Goal: Information Seeking & Learning: Learn about a topic

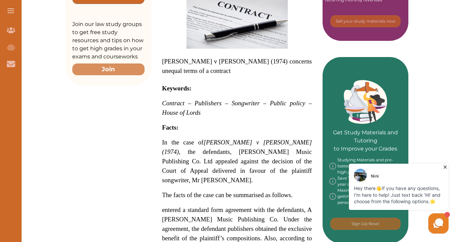
scroll to position [228, 0]
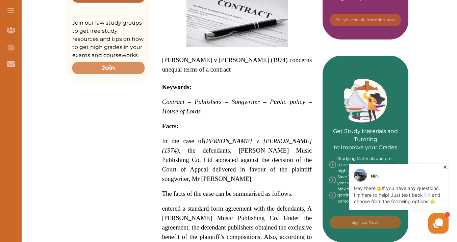
click at [193, 147] on span "In the case of Schroeder v Macaulay (1974) , the defendants, A. Schroeder Music…" at bounding box center [237, 160] width 150 height 45
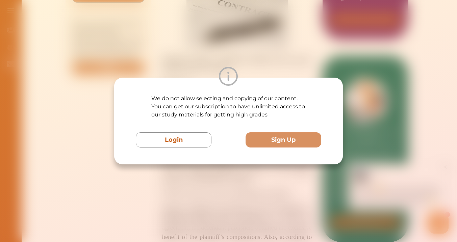
click at [193, 147] on div "We do not allow selecting and copying of our content. You can get our subscript…" at bounding box center [228, 121] width 229 height 87
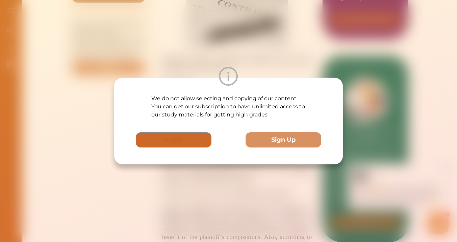
click at [193, 147] on button "Login" at bounding box center [174, 140] width 76 height 15
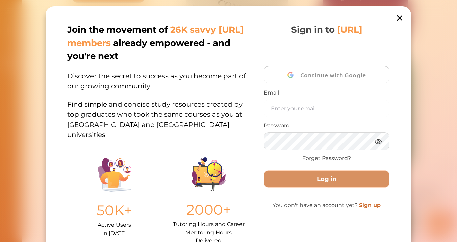
scroll to position [14, 0]
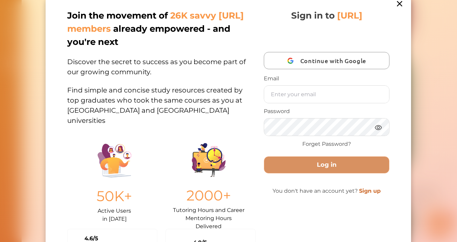
click at [401, 4] on icon at bounding box center [400, 3] width 9 height 9
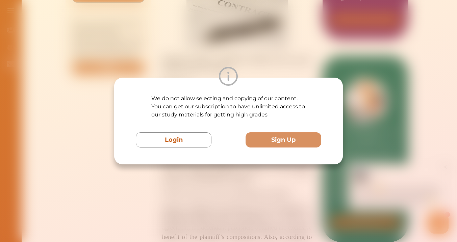
click at [384, 216] on div "We do not allow selecting and copying of our content. You can get our subscript…" at bounding box center [228, 121] width 457 height 242
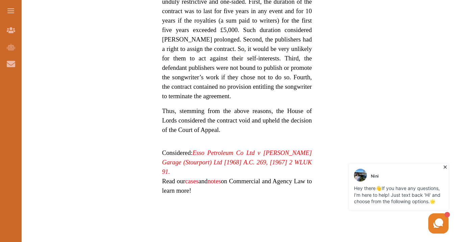
scroll to position [614, 0]
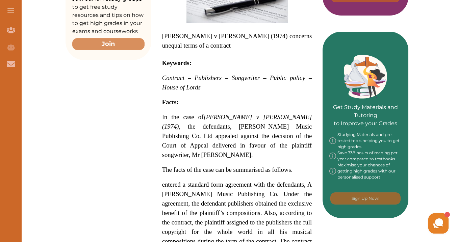
scroll to position [244, 0]
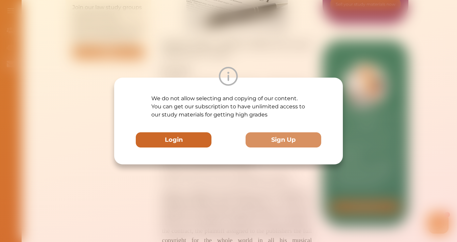
click at [179, 143] on button "Login" at bounding box center [174, 140] width 76 height 15
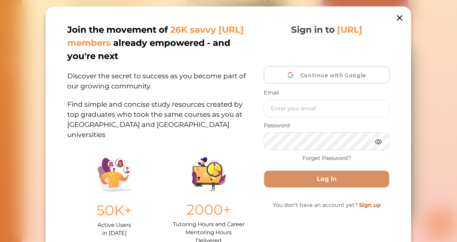
scroll to position [14, 0]
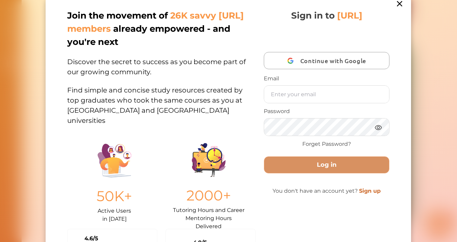
click at [317, 66] on span "Continue with Google" at bounding box center [335, 61] width 69 height 16
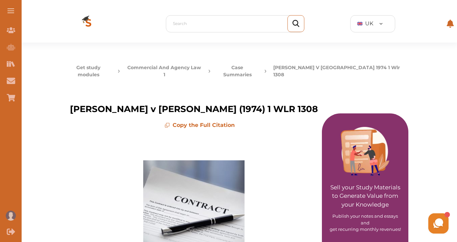
click at [189, 122] on p "Copy the Full Citation" at bounding box center [200, 125] width 236 height 8
click at [192, 121] on p "Copy the Full Citation" at bounding box center [200, 125] width 236 height 8
click at [180, 121] on p "Copy the Full Citation" at bounding box center [200, 125] width 236 height 8
click at [171, 121] on p "Copy the Full Citation" at bounding box center [200, 125] width 236 height 8
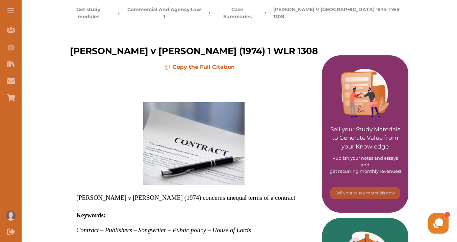
scroll to position [187, 0]
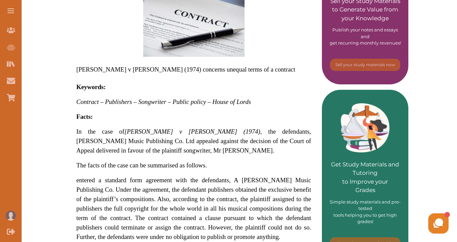
drag, startPoint x: 77, startPoint y: 110, endPoint x: 90, endPoint y: 109, distance: 13.5
click at [90, 113] on strong "Facts:" at bounding box center [84, 116] width 17 height 7
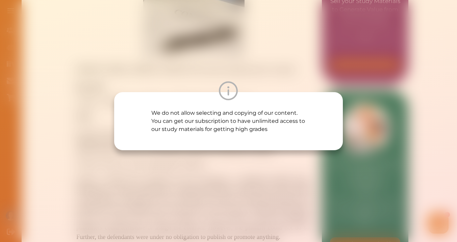
click at [81, 107] on div "We do not allow selecting and copying of our content. You can get our subscript…" at bounding box center [228, 121] width 457 height 242
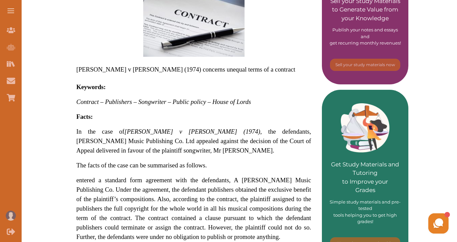
drag, startPoint x: 84, startPoint y: 122, endPoint x: 140, endPoint y: 140, distance: 59.0
click at [140, 140] on span "In the case of Schroeder v Macaulay (1974) , the defendants, A. Schroeder Music…" at bounding box center [193, 141] width 235 height 26
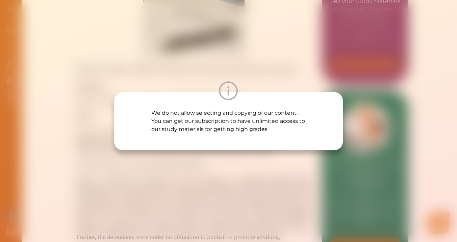
click at [140, 140] on div "We do not allow selecting and copying of our content. You can get our subscript…" at bounding box center [228, 121] width 229 height 58
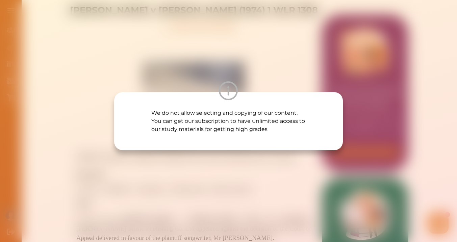
scroll to position [80, 0]
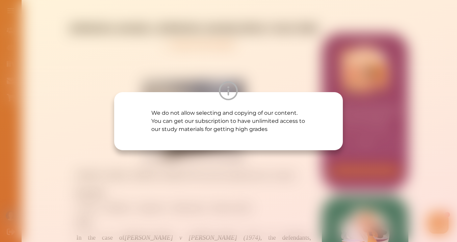
click at [183, 175] on div "We do not allow selecting and copying of our content. You can get our subscript…" at bounding box center [228, 121] width 457 height 242
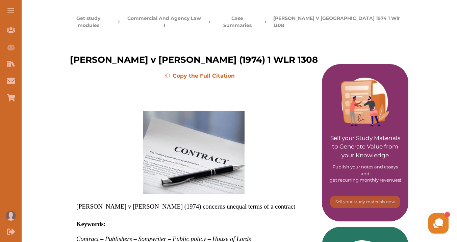
scroll to position [32, 0]
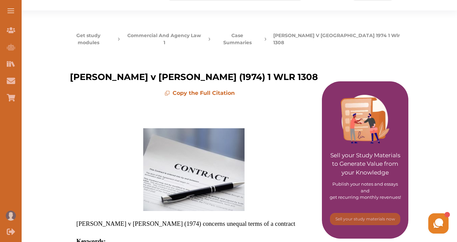
click at [181, 89] on p "Copy the Full Citation" at bounding box center [200, 93] width 236 height 8
click at [169, 91] on icon at bounding box center [167, 92] width 3 height 3
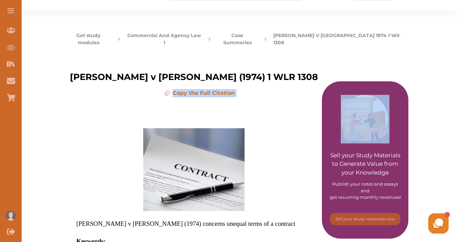
click at [169, 91] on icon at bounding box center [167, 92] width 3 height 3
click at [183, 89] on p "Copy the Full Citation" at bounding box center [200, 93] width 236 height 8
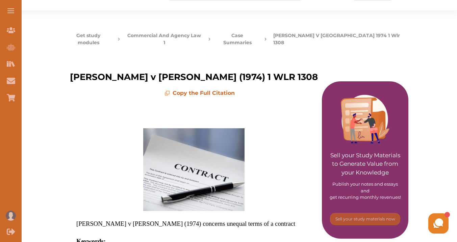
click at [183, 89] on p "Copy the Full Citation" at bounding box center [200, 93] width 236 height 8
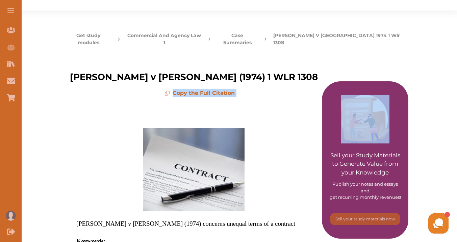
click at [175, 89] on p "Copy the Full Citation" at bounding box center [200, 93] width 236 height 8
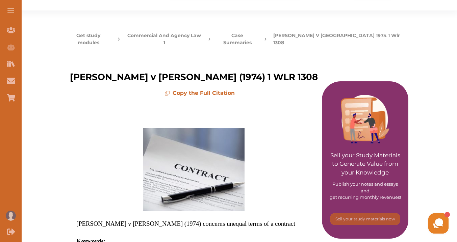
click at [175, 89] on p "Copy the Full Citation" at bounding box center [200, 93] width 236 height 8
click at [178, 72] on p "Schroeder v Macaulay (1974) 1 WLR 1308" at bounding box center [194, 77] width 248 height 13
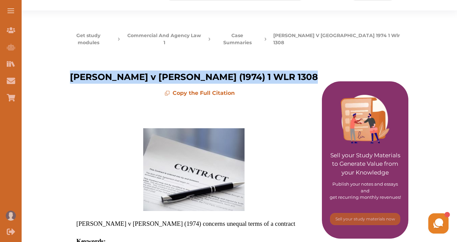
click at [168, 91] on icon at bounding box center [167, 93] width 5 height 5
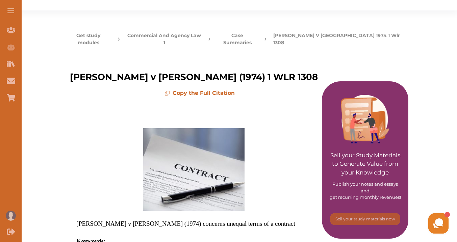
click at [168, 91] on icon at bounding box center [167, 93] width 5 height 5
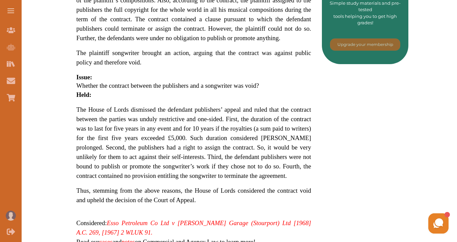
scroll to position [372, 0]
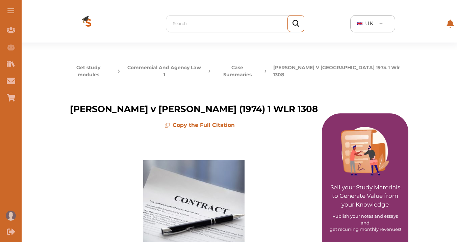
click at [371, 25] on span "UK" at bounding box center [369, 24] width 8 height 8
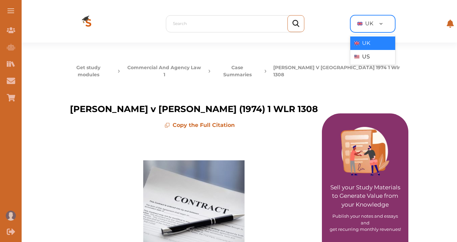
click at [371, 25] on span "UK" at bounding box center [369, 24] width 8 height 8
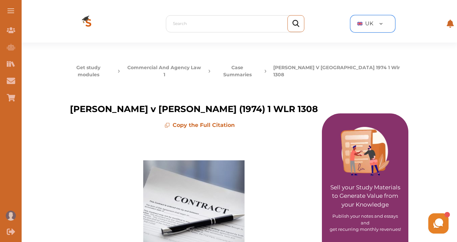
click at [9, 8] on span at bounding box center [10, 8] width 7 height 1
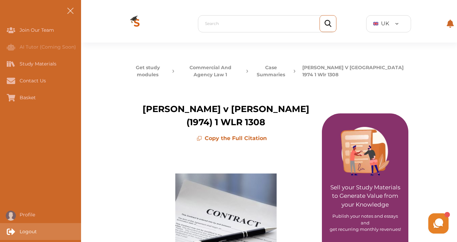
click at [0, 229] on div "Logout" at bounding box center [0, 231] width 0 height 17
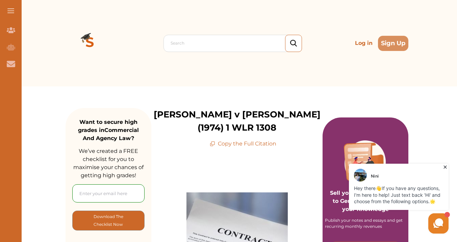
click at [445, 165] on icon at bounding box center [445, 167] width 7 height 7
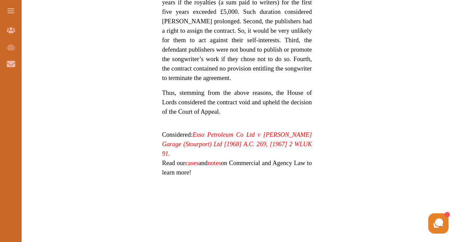
scroll to position [649, 0]
